Goal: Transaction & Acquisition: Book appointment/travel/reservation

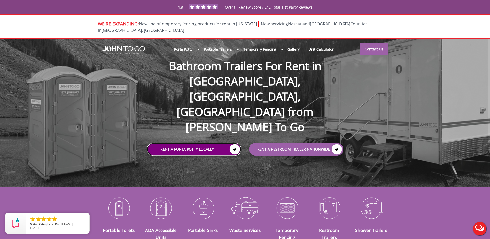
click at [211, 143] on link "Rent a Porta Potty Locally" at bounding box center [194, 149] width 94 height 13
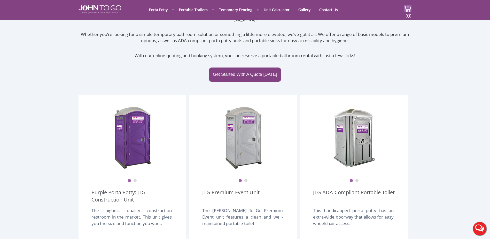
scroll to position [129, 0]
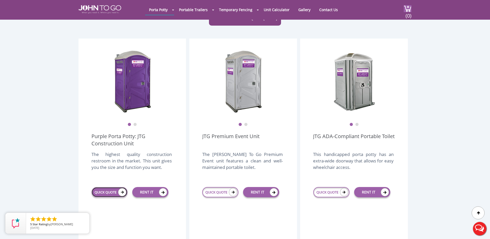
click at [117, 187] on link "QUICK QUOTE" at bounding box center [109, 192] width 36 height 10
